Goal: Task Accomplishment & Management: Use online tool/utility

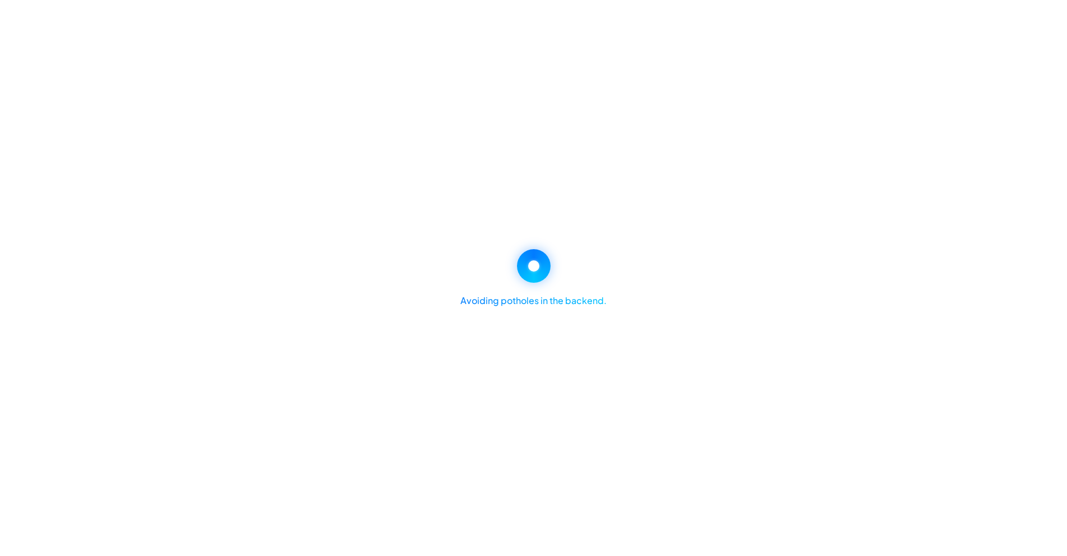
select select "********"
